Goal: Task Accomplishment & Management: Manage account settings

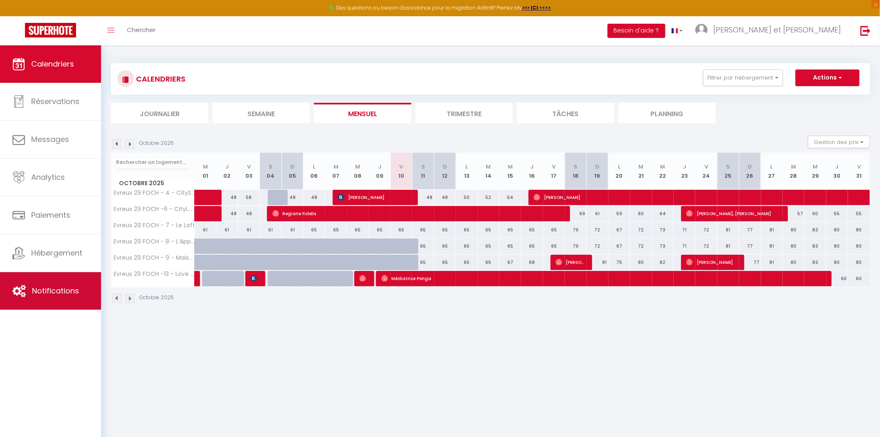
click at [68, 289] on span "Notifications" at bounding box center [55, 290] width 47 height 10
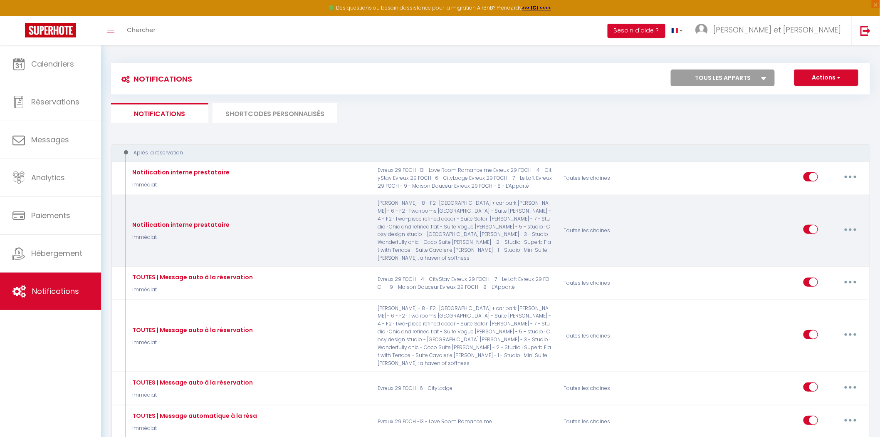
select select
checkbox input "false"
select select
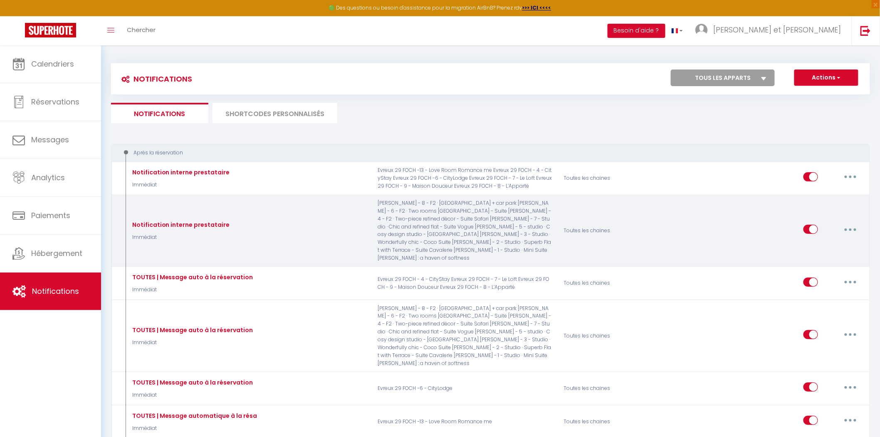
checkbox input "false"
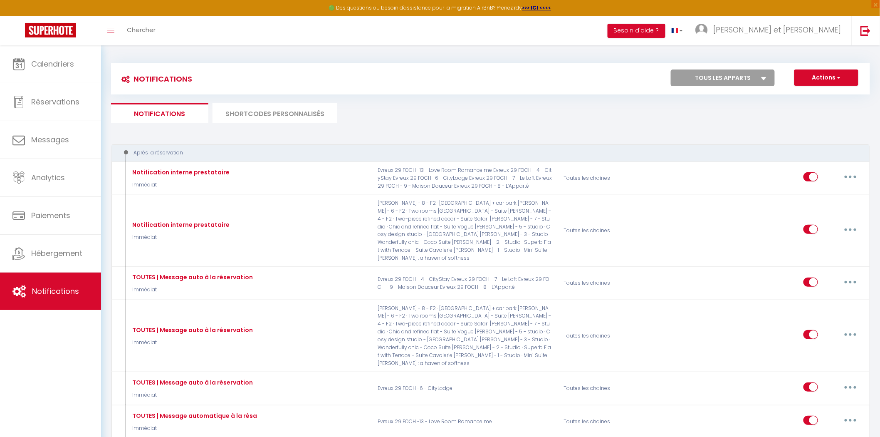
click at [701, 78] on select "Tous les apparts Evreux 29 FOCH - 4 - CityStay Evreux 29 FOCH -6 - CityLodge Ev…" at bounding box center [723, 77] width 104 height 17
select select "76449"
click at [672, 69] on select "Tous les apparts Evreux 29 FOCH - 4 - CityStay Evreux 29 FOCH -6 - CityLodge Ev…" at bounding box center [723, 77] width 104 height 17
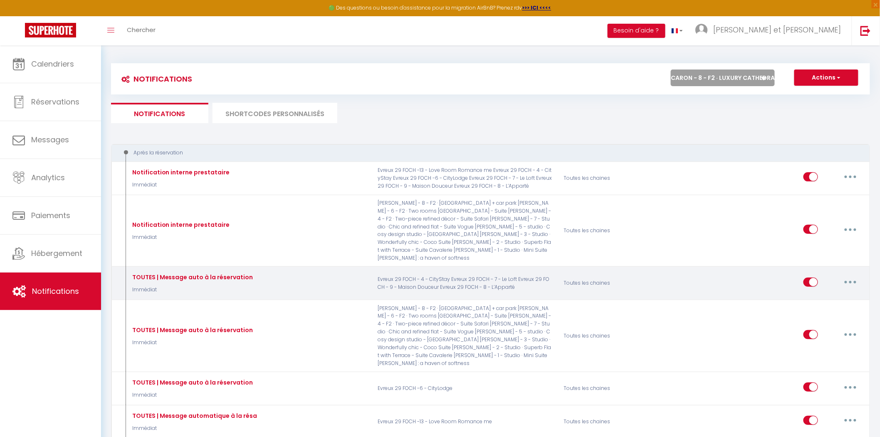
select select
checkbox input "false"
select select
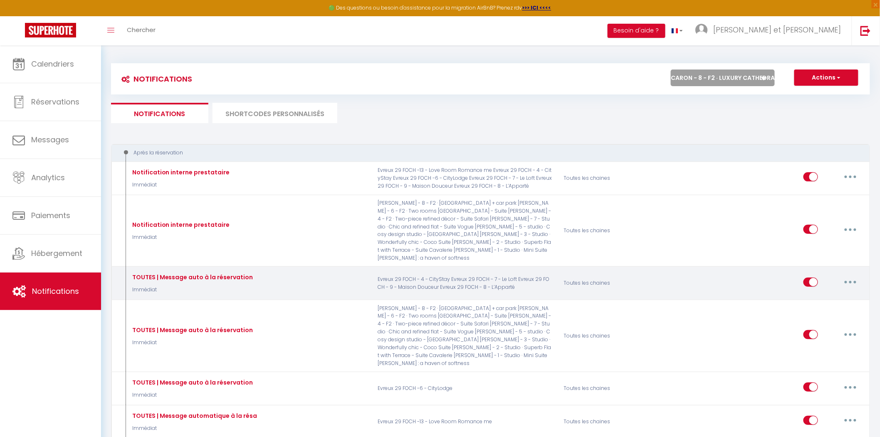
checkbox input "false"
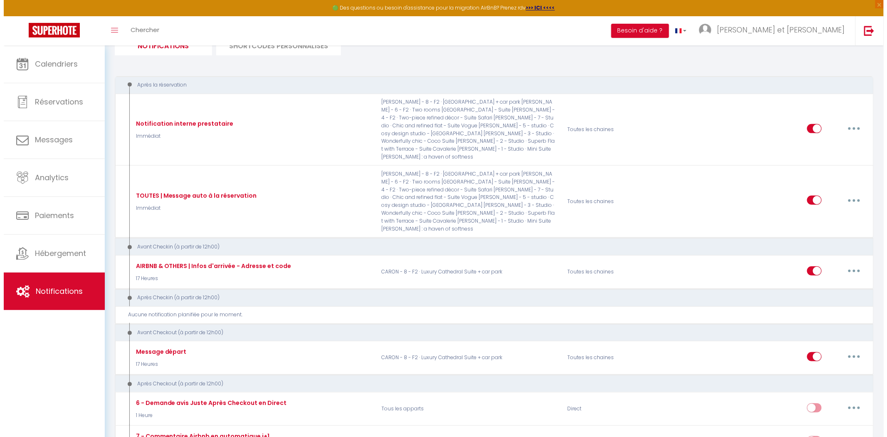
scroll to position [92, 0]
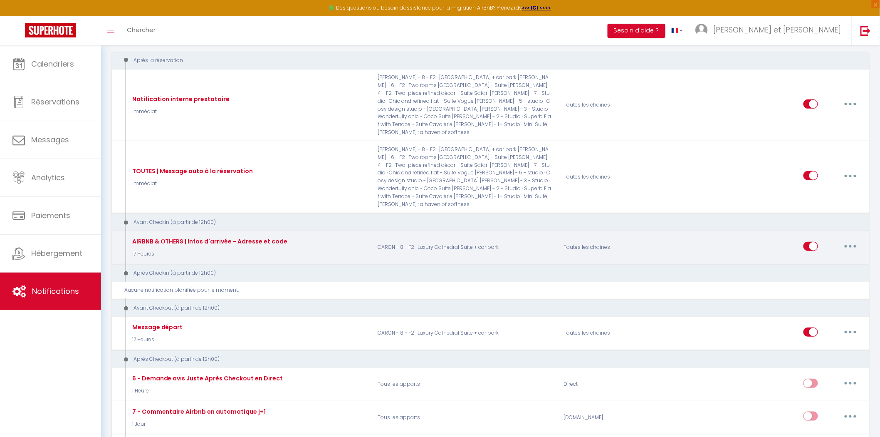
click at [849, 240] on button "button" at bounding box center [850, 246] width 23 height 13
click at [838, 258] on link "Editer" at bounding box center [829, 265] width 62 height 14
type input "AIRBNB & OTHERS | Infos d'arrivée - Adresse et code"
select select "17 Heures"
select select "if_deposit_is_paid"
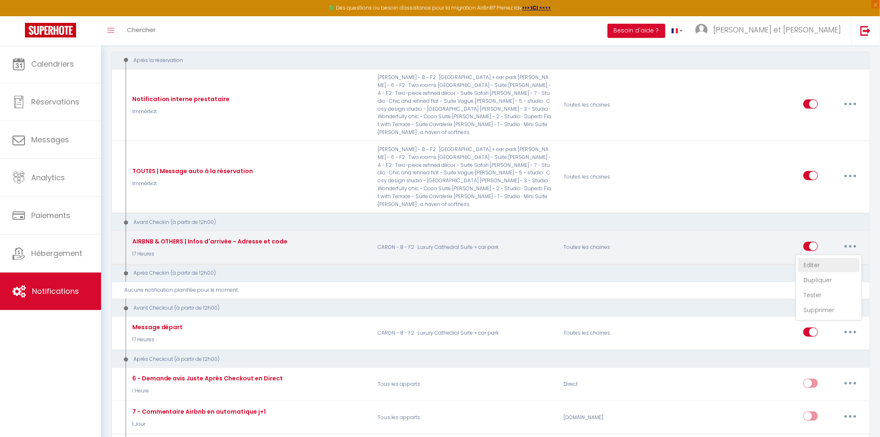
checkbox input "true"
checkbox input "false"
radio input "true"
type input "[RENTAL:NAME] | Vos informations d'arrivée"
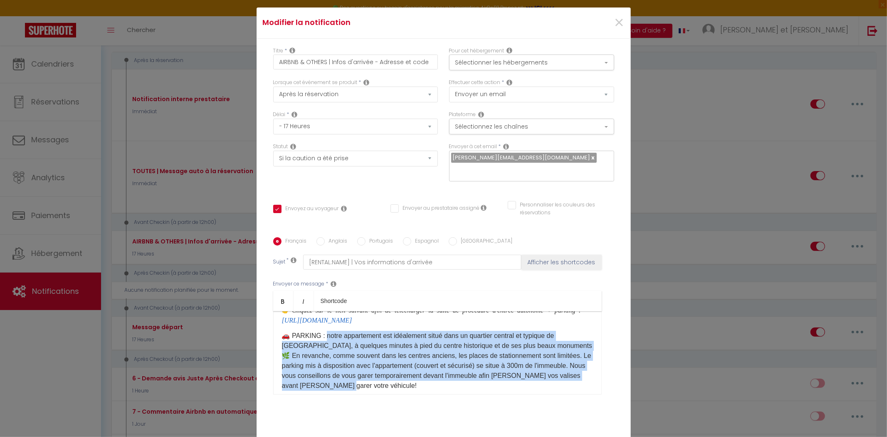
drag, startPoint x: 350, startPoint y: 381, endPoint x: 323, endPoint y: 333, distance: 55.7
click at [323, 333] on p "🚗 PARKING : notre appartement est idéalement situé dans un quartier central et …" at bounding box center [437, 361] width 311 height 60
copy p "otre appartement est idéalement situé dans un quartier central et typique de [G…"
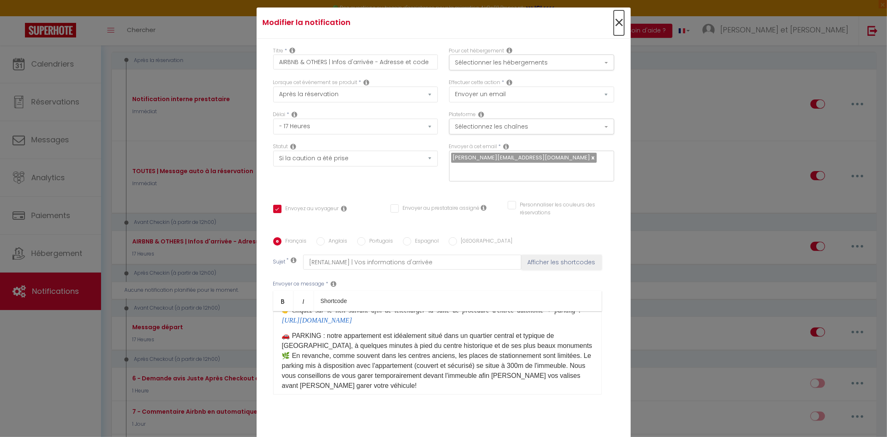
click at [617, 30] on span "×" at bounding box center [619, 22] width 10 height 25
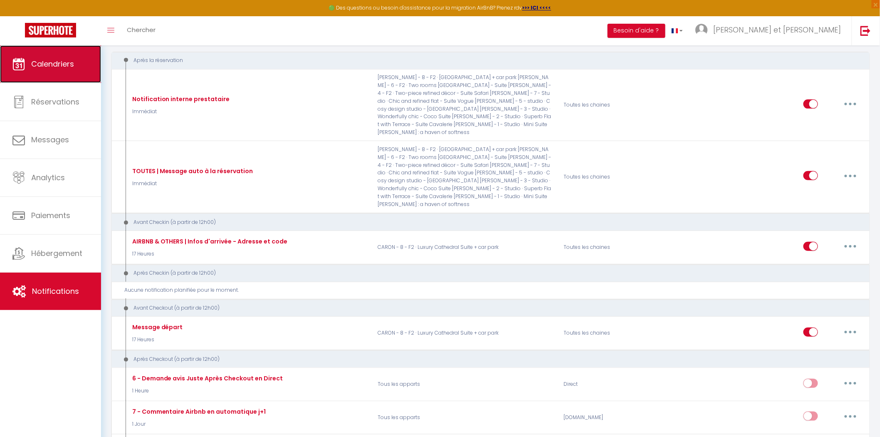
click at [34, 60] on span "Calendriers" at bounding box center [52, 64] width 43 height 10
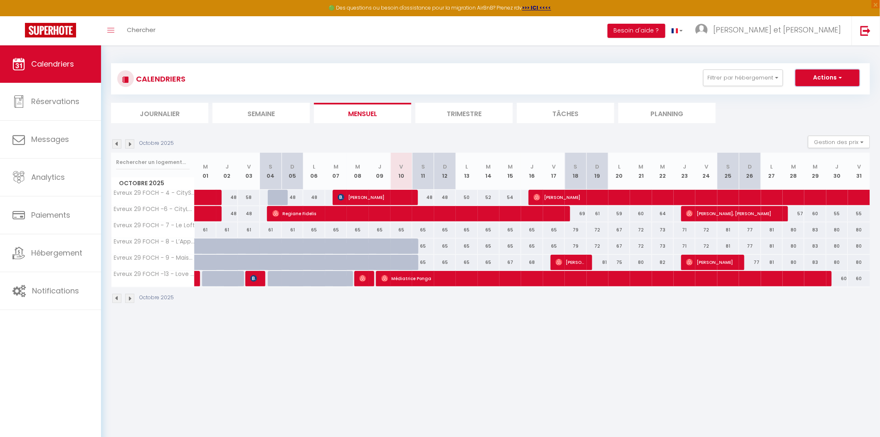
click at [826, 80] on button "Actions" at bounding box center [828, 77] width 64 height 17
click at [760, 82] on button "Filtrer par hébergement" at bounding box center [743, 77] width 80 height 17
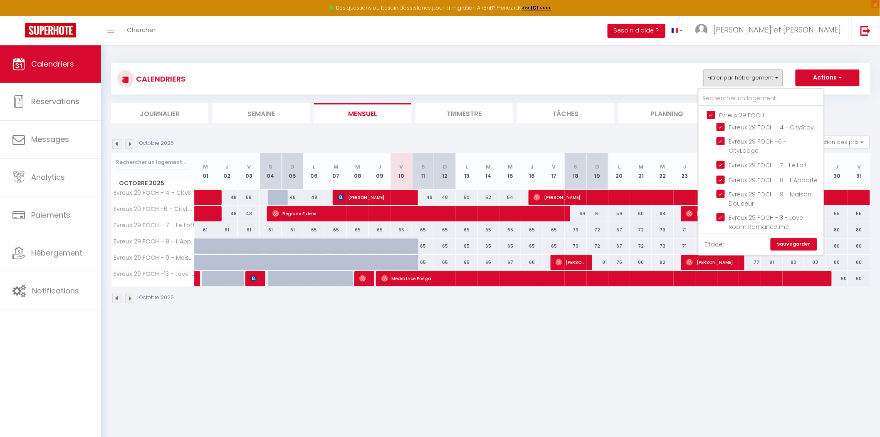
click at [738, 112] on input "Evreux 29 FOCH" at bounding box center [769, 114] width 125 height 8
checkbox input "false"
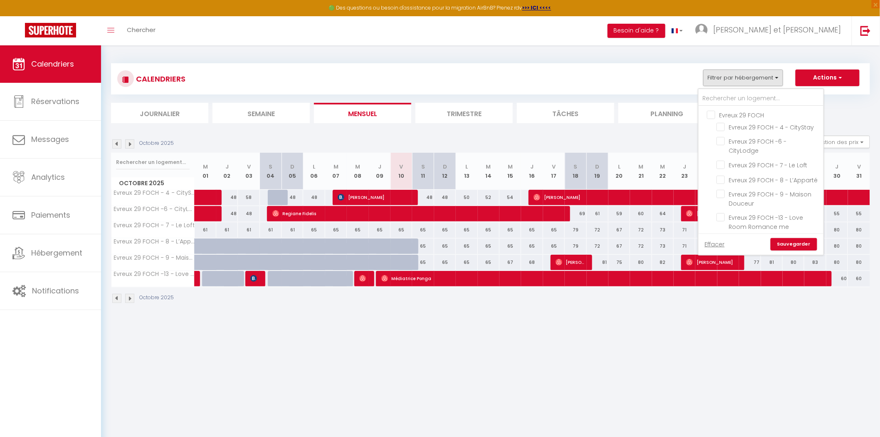
checkbox input "false"
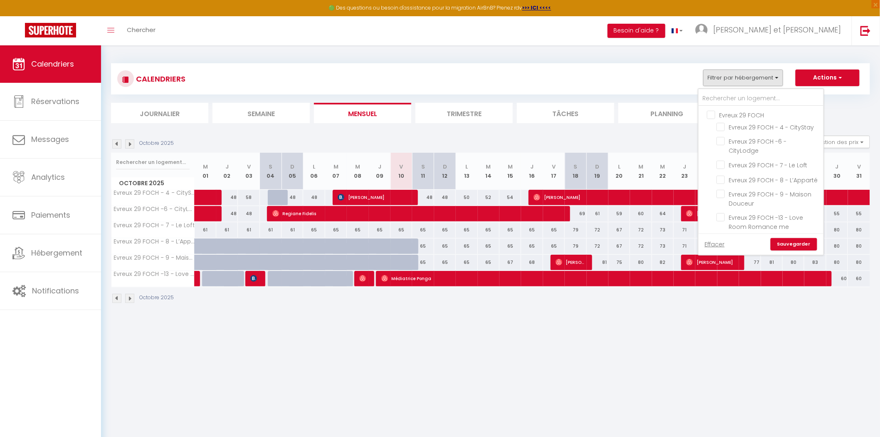
checkbox input "false"
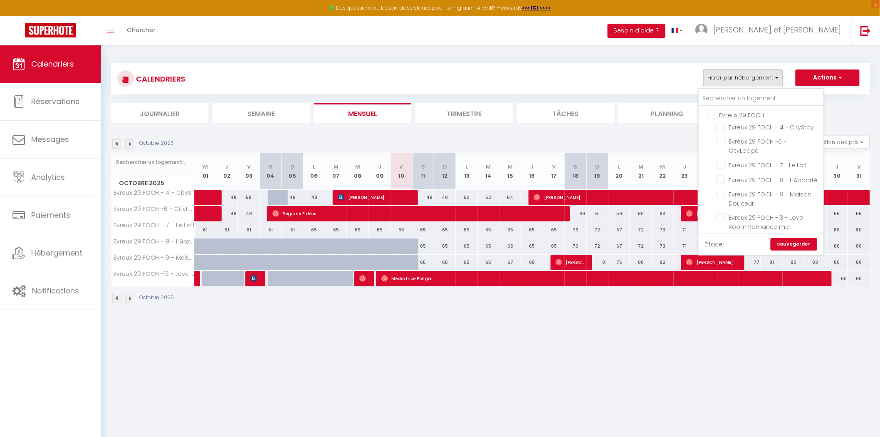
checkbox input "false"
click at [791, 240] on link "Sauvegarder" at bounding box center [794, 244] width 47 height 12
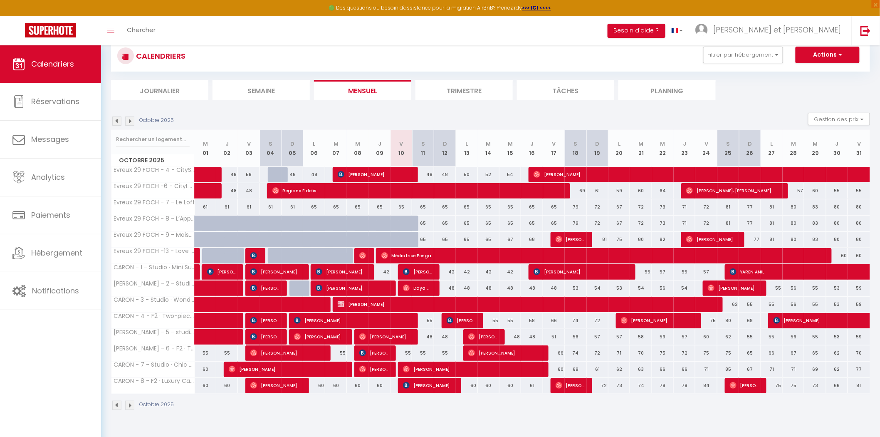
scroll to position [45, 0]
